Goal: Find specific fact

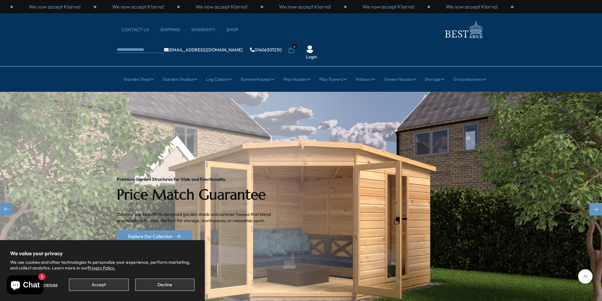
click at [403, 129] on img "1 / 2" at bounding box center [301, 209] width 602 height 235
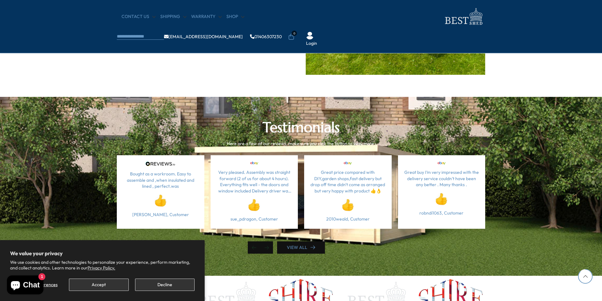
scroll to position [1941, 0]
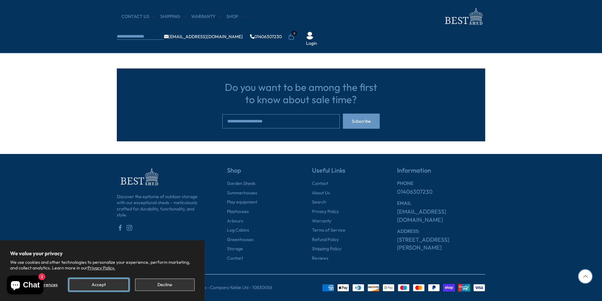
click at [108, 287] on button "Accept" at bounding box center [99, 284] width 60 height 12
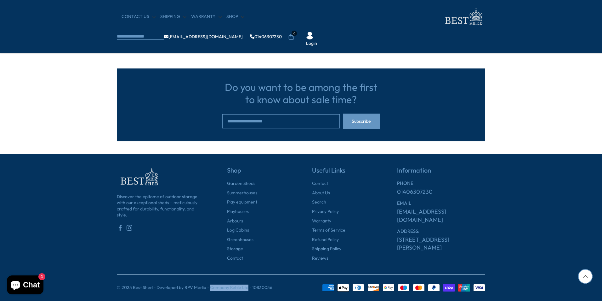
drag, startPoint x: 209, startPoint y: 287, endPoint x: 246, endPoint y: 288, distance: 36.6
click at [246, 288] on p "© 2025 Best Shed - Developed by RPV Media - Company Keble Ltd - 10830056" at bounding box center [195, 287] width 156 height 6
copy p "Company Keble Ltd"
click at [255, 287] on p "© 2025 Best Shed - Developed by RPV Media - Company Keble Ltd - 10830056" at bounding box center [195, 287] width 156 height 6
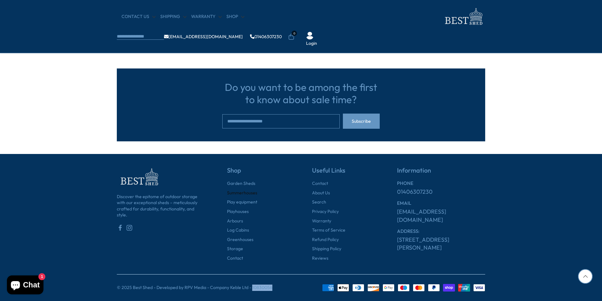
copy p "10830056"
